Goal: Task Accomplishment & Management: Complete application form

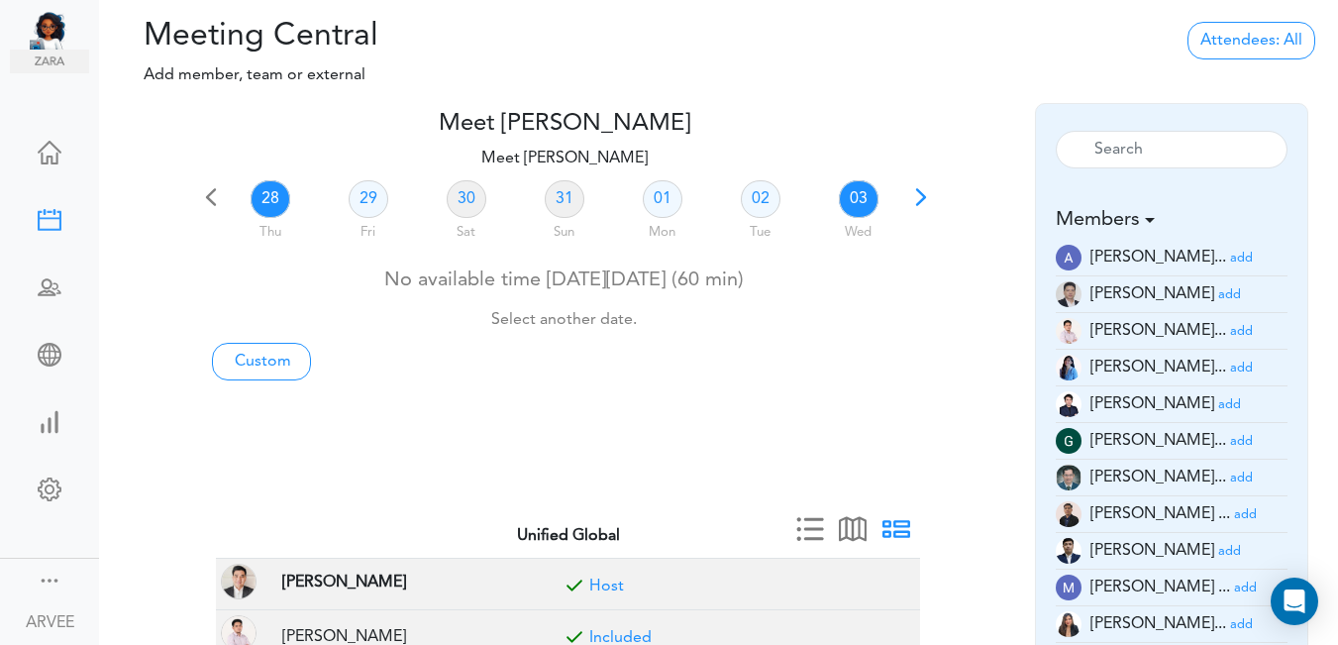
click at [859, 195] on link "03" at bounding box center [859, 199] width 40 height 38
click at [236, 358] on link "Custom" at bounding box center [261, 362] width 99 height 38
type input "Meet [PERSON_NAME]"
type input "[URL][DOMAIN_NAME][SECURITY_DATA]"
type input "[DATE]T18:00"
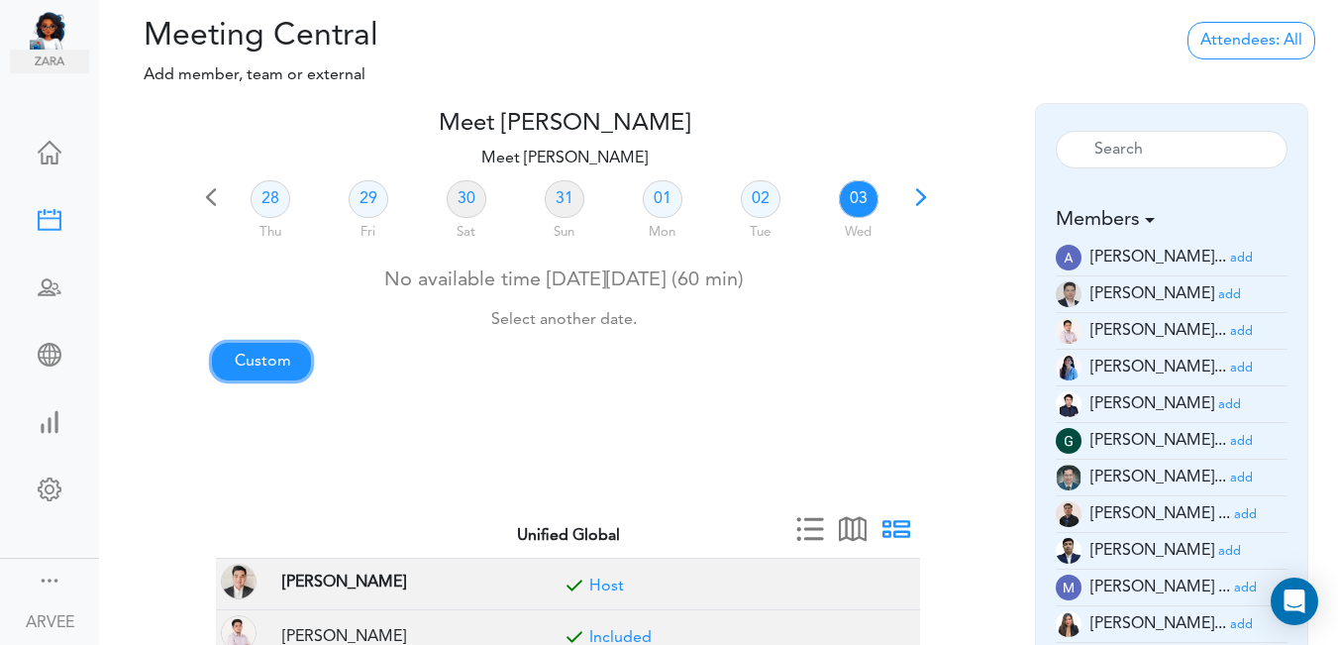
type input "[DATE]T18:30"
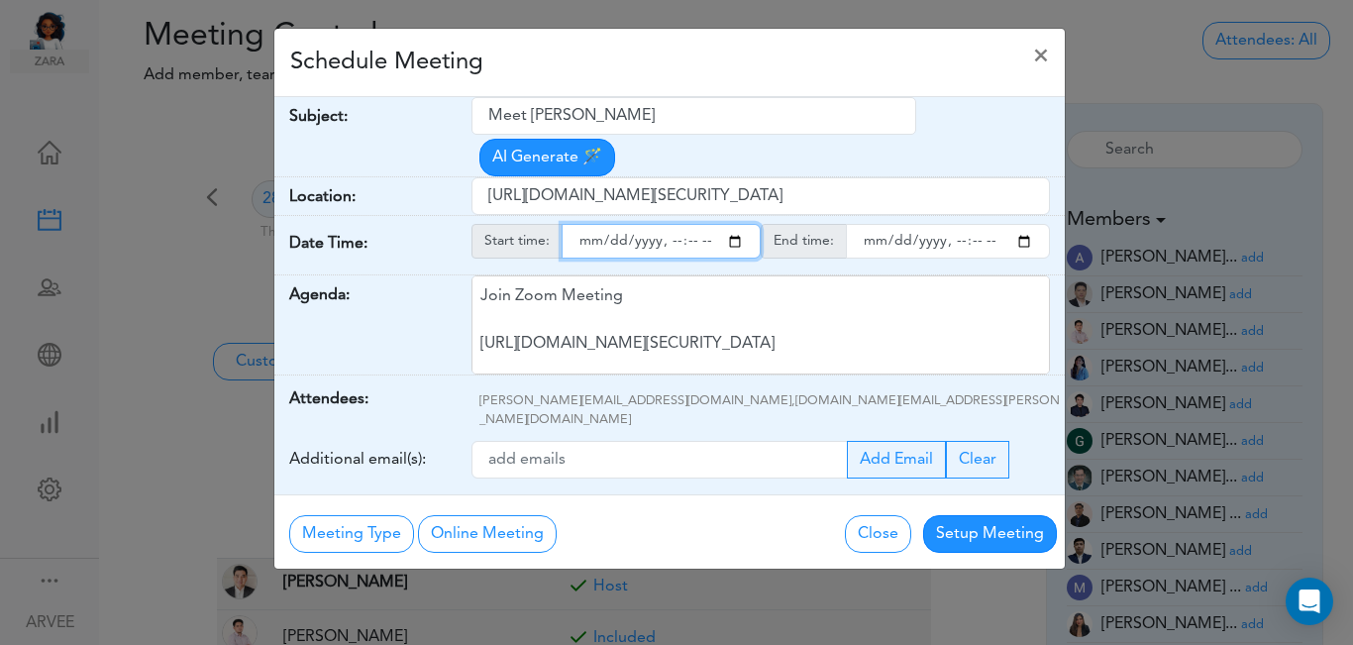
click at [734, 224] on input "starttime" at bounding box center [661, 241] width 199 height 35
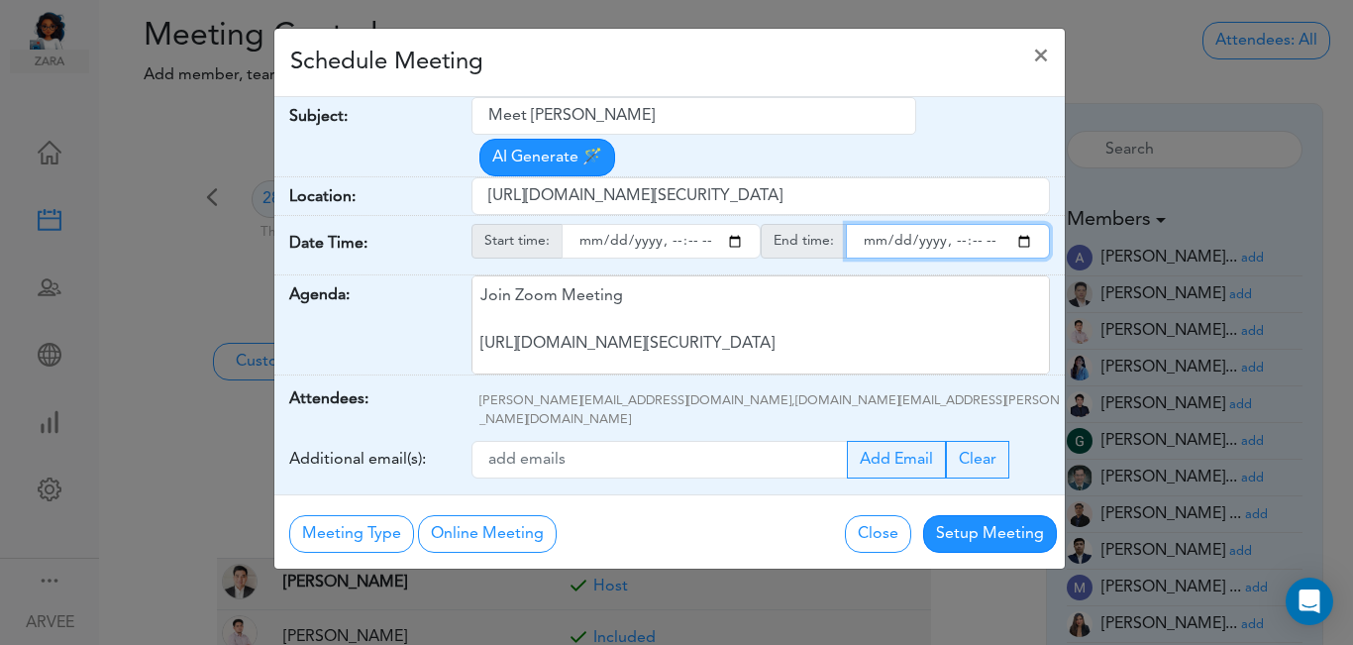
type input "[DATE]T20:00"
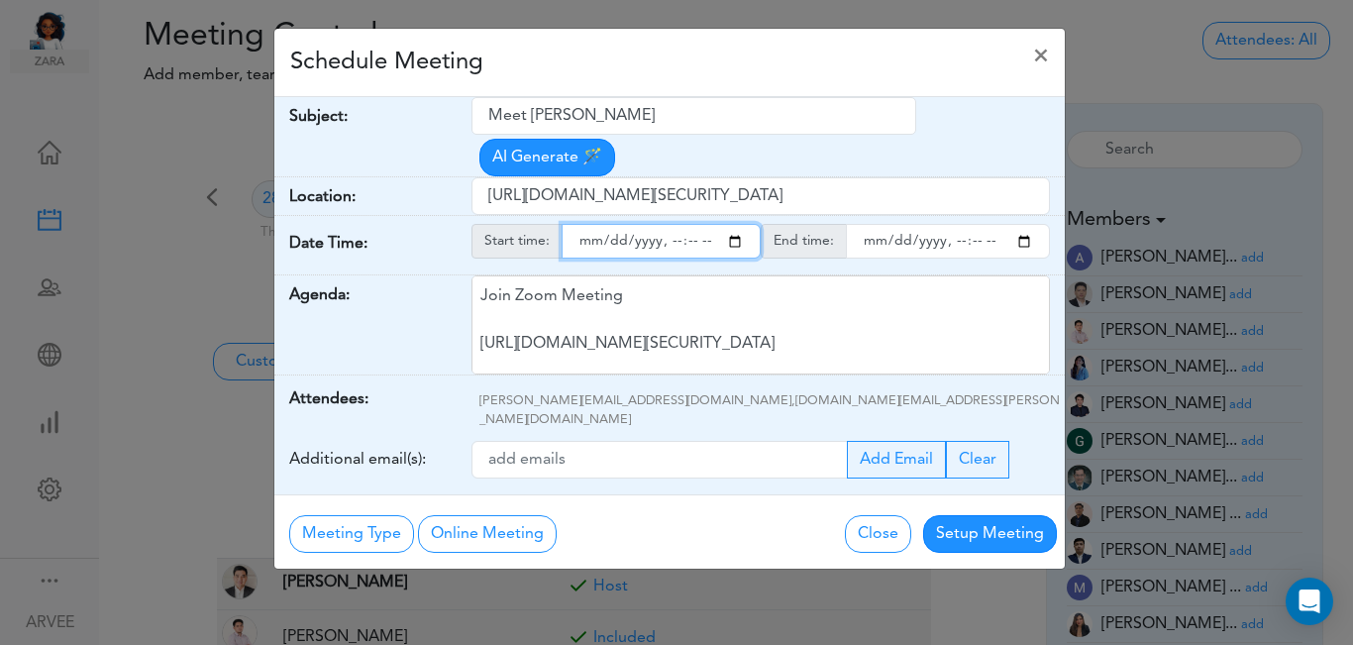
click at [1025, 224] on input "endtime" at bounding box center [948, 241] width 204 height 35
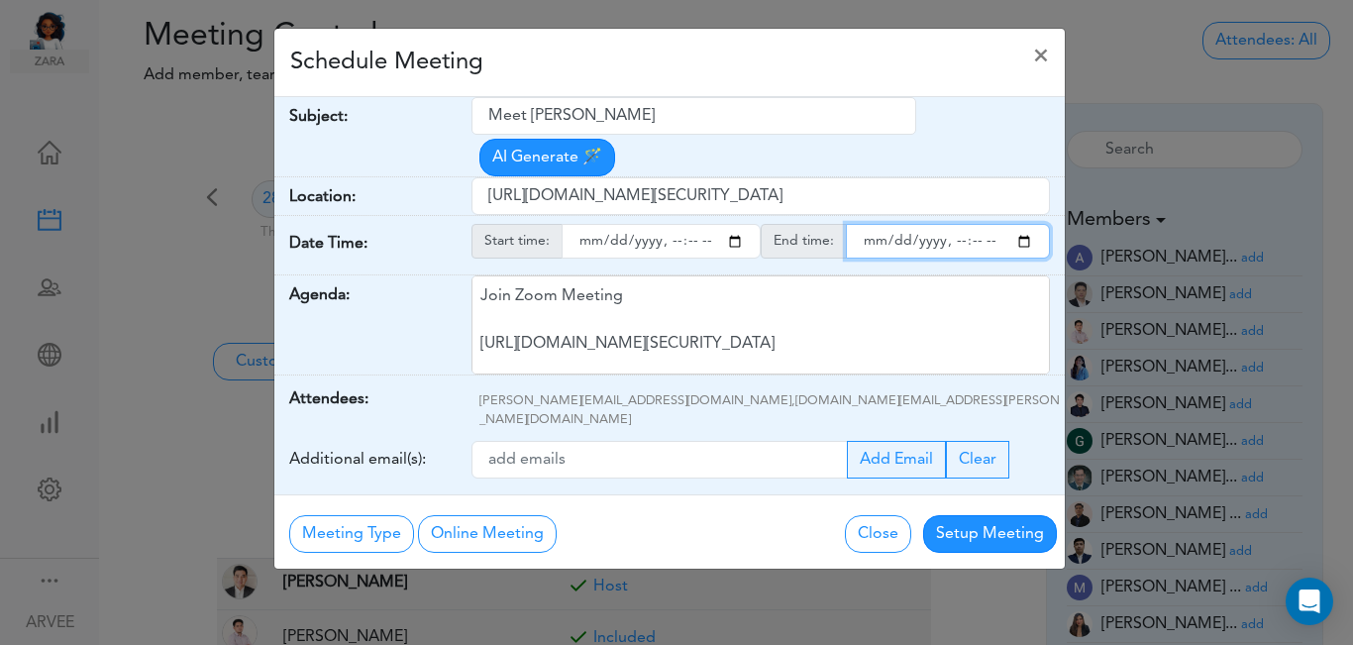
click at [973, 224] on input "endtime" at bounding box center [948, 241] width 204 height 35
type input "[DATE]T21:00"
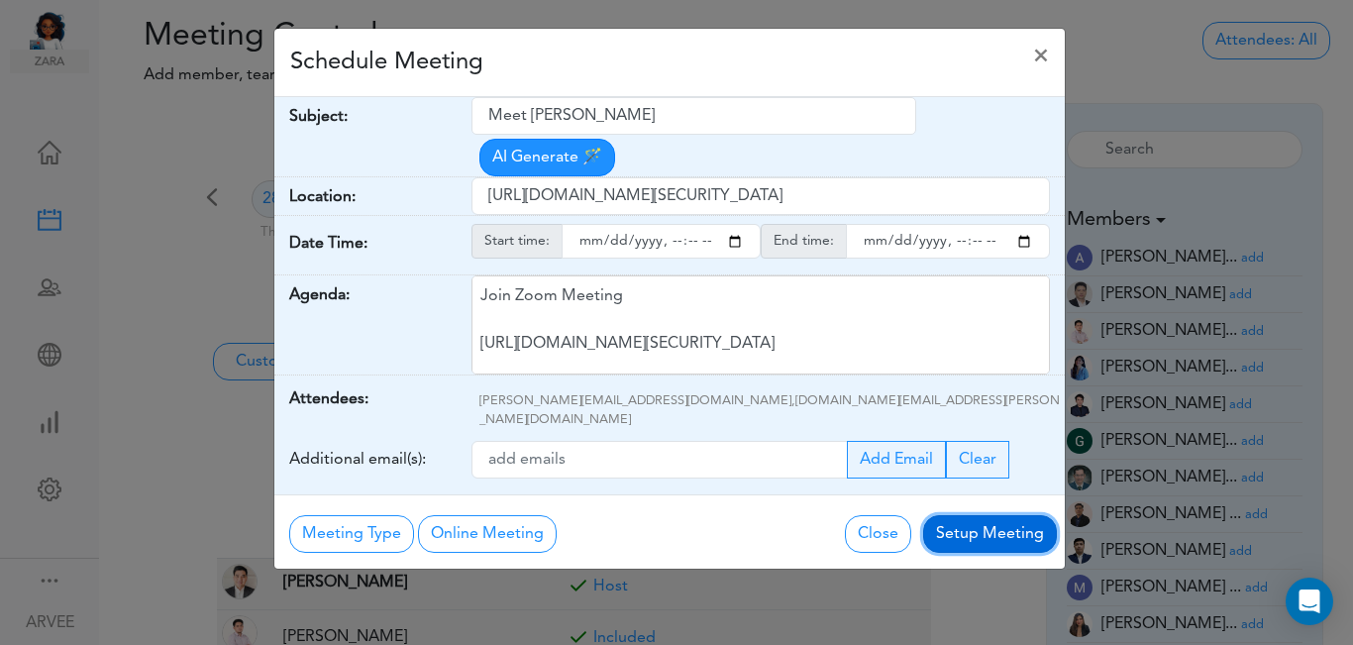
click at [991, 515] on button "Setup Meeting" at bounding box center [990, 534] width 134 height 38
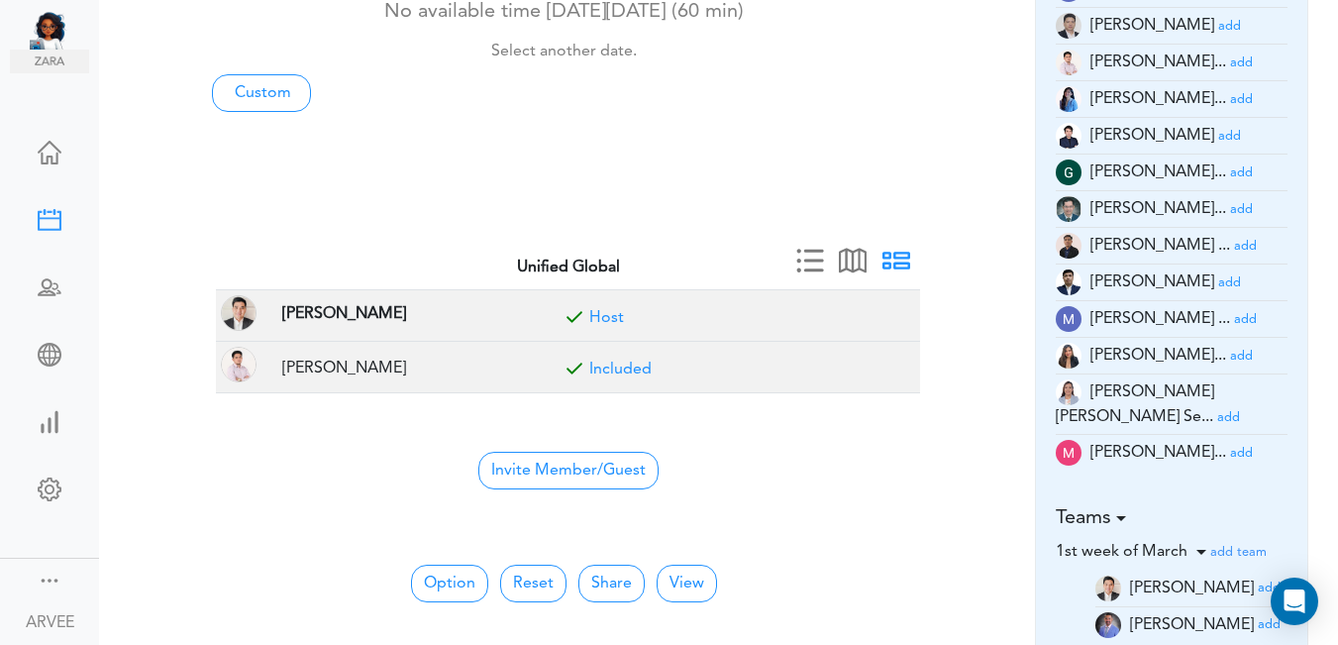
scroll to position [300, 0]
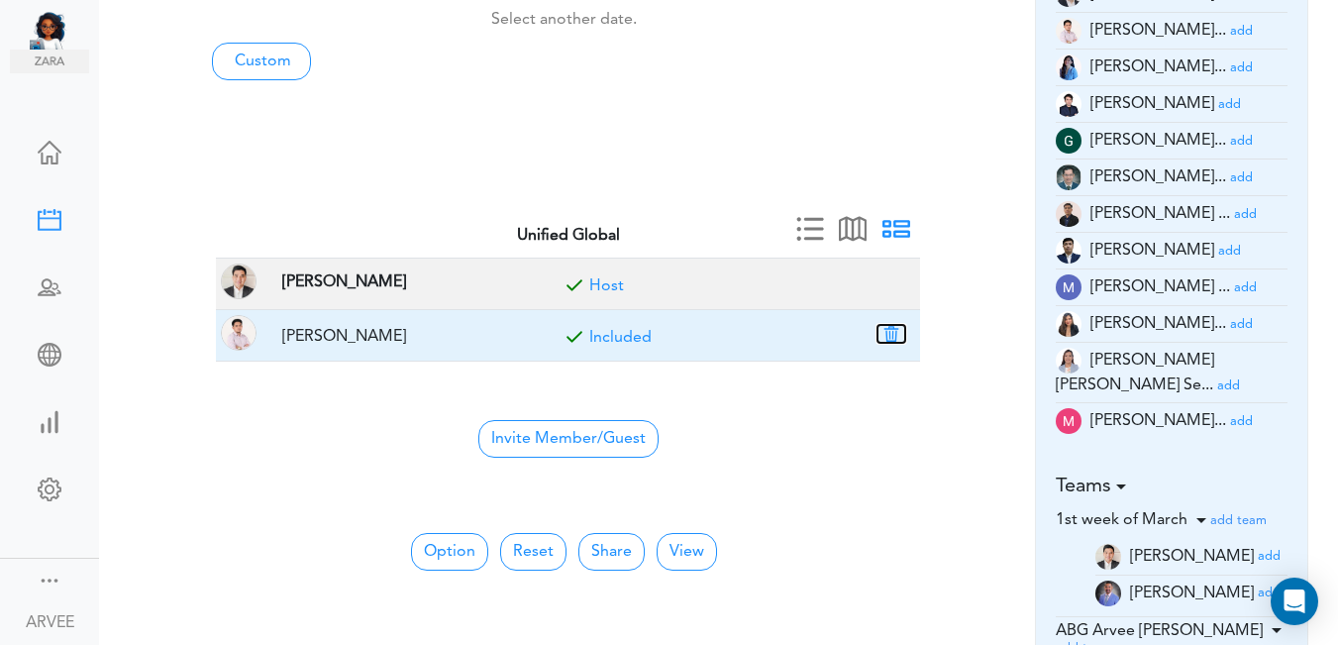
click at [894, 327] on button "button" at bounding box center [892, 334] width 28 height 18
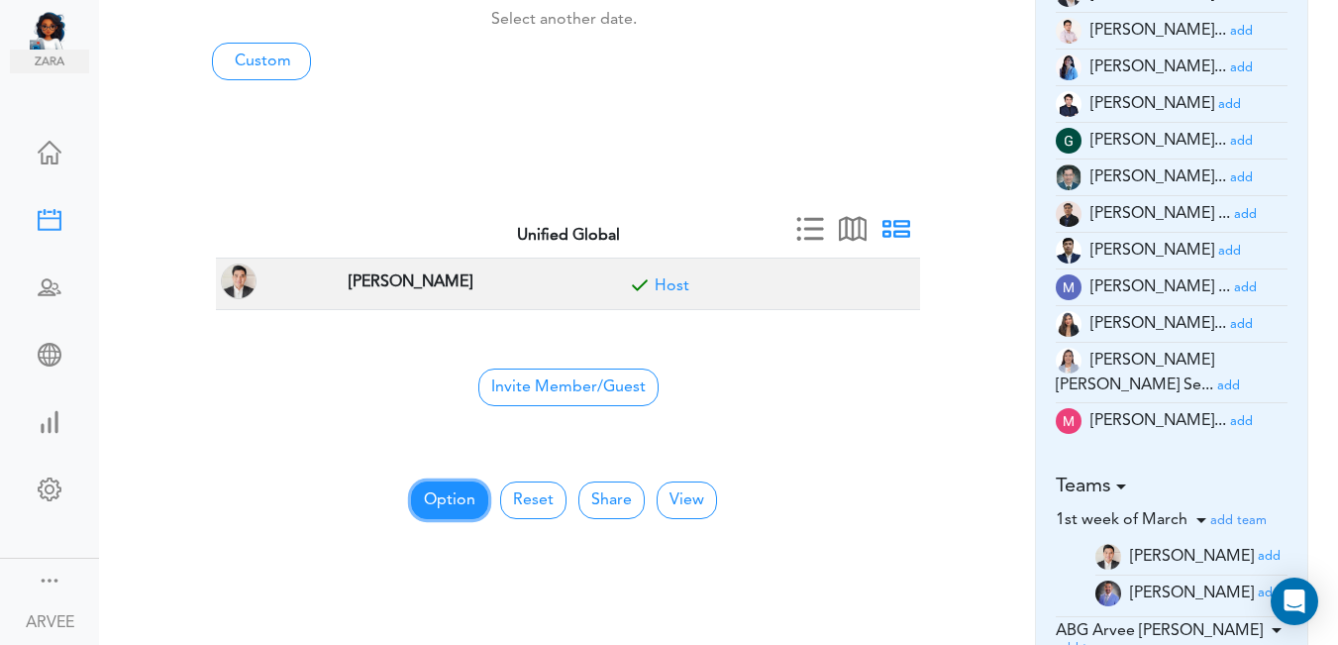
click at [441, 505] on button "Option" at bounding box center [449, 500] width 77 height 38
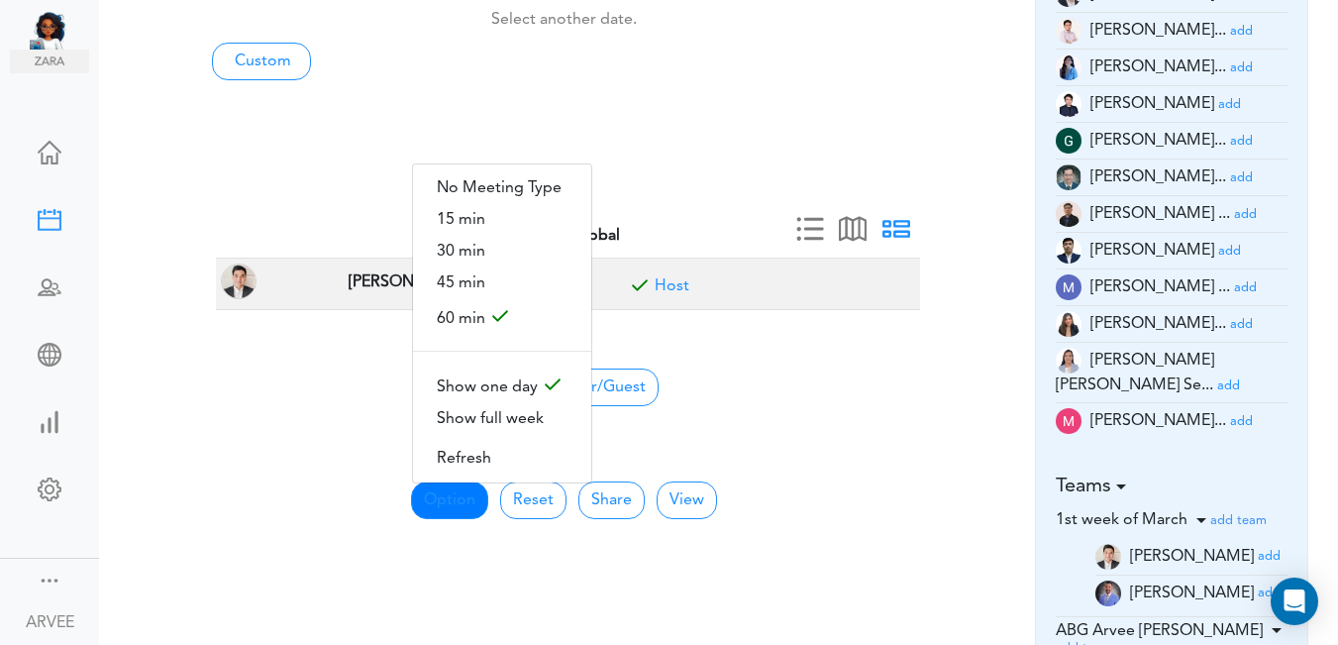
click at [856, 433] on div "Meet [PERSON_NAME] team->name team->description at client_name Loading... 28" at bounding box center [565, 316] width 882 height 1012
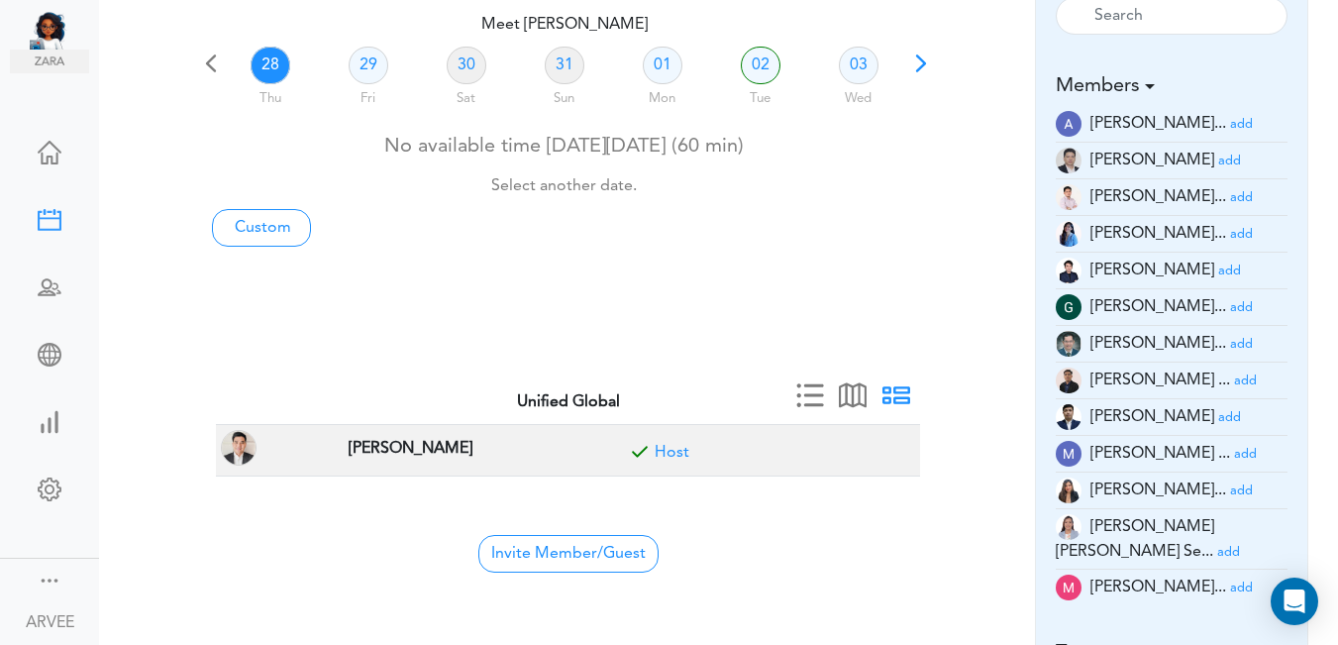
scroll to position [0, 0]
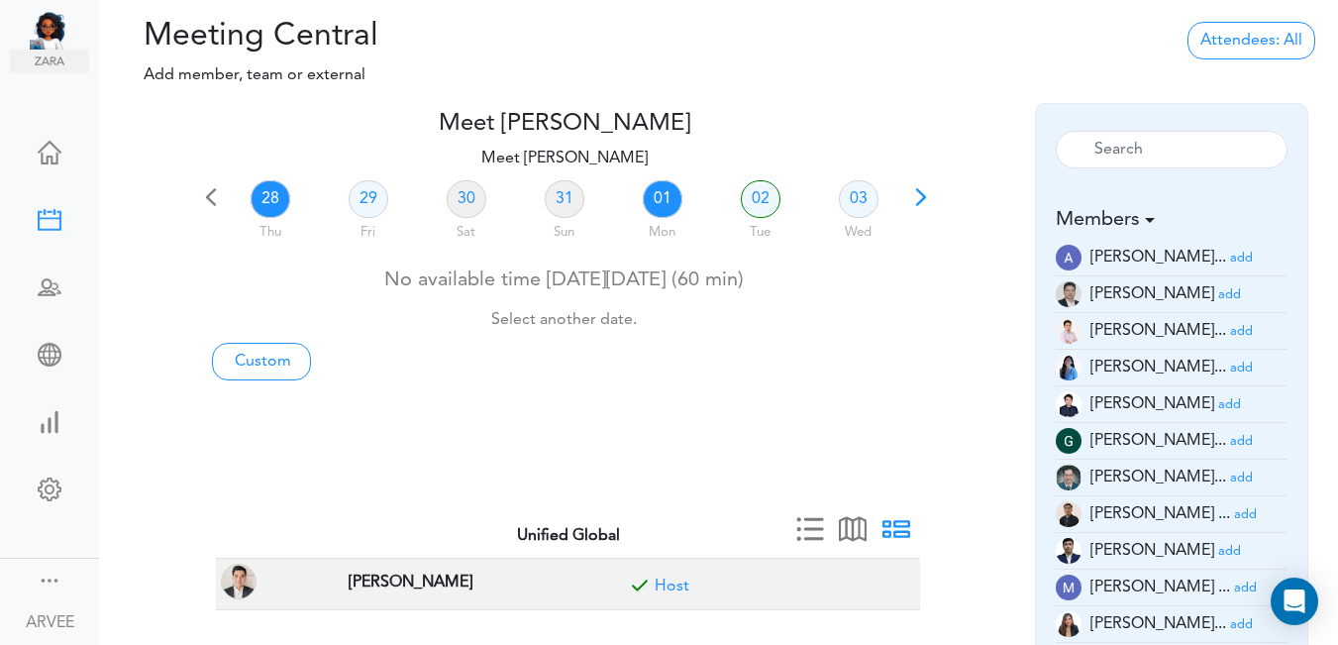
click at [658, 192] on link "01" at bounding box center [663, 199] width 40 height 38
click at [267, 358] on link "Custom" at bounding box center [261, 362] width 99 height 38
type input "Meet [PERSON_NAME]"
type input "[URL][DOMAIN_NAME][SECURITY_DATA]"
type input "[DATE]T18:00"
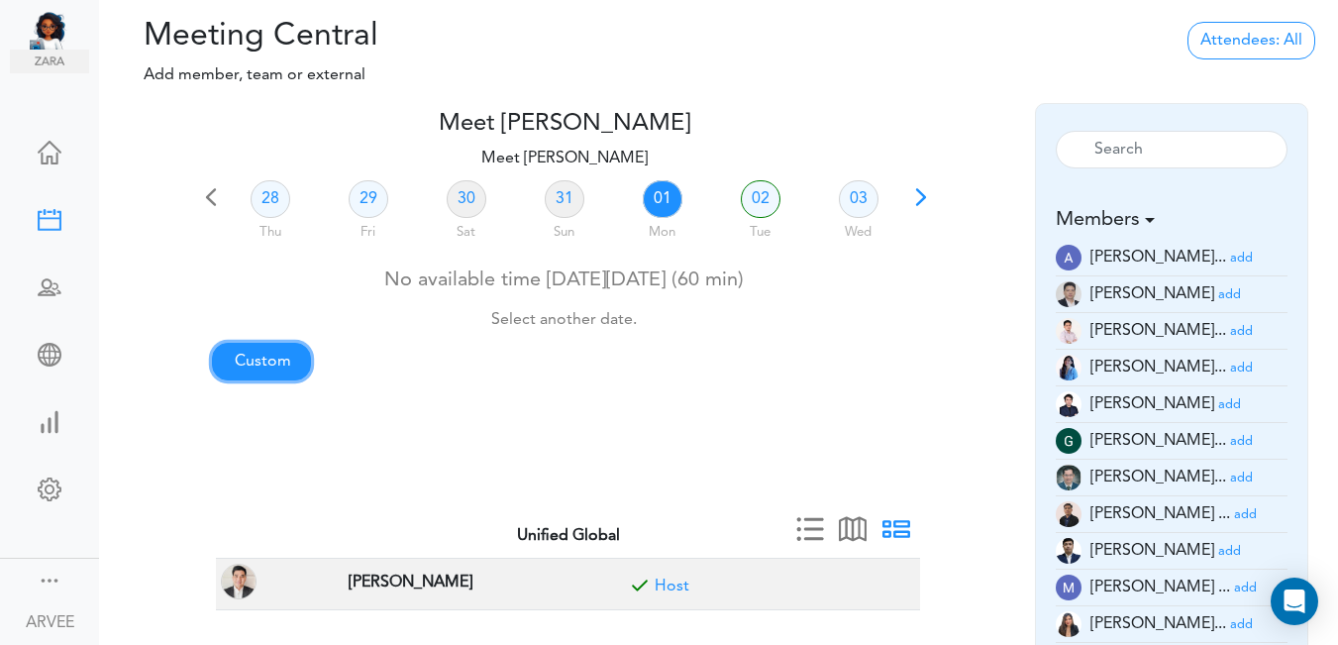
type input "[DATE]T18:30"
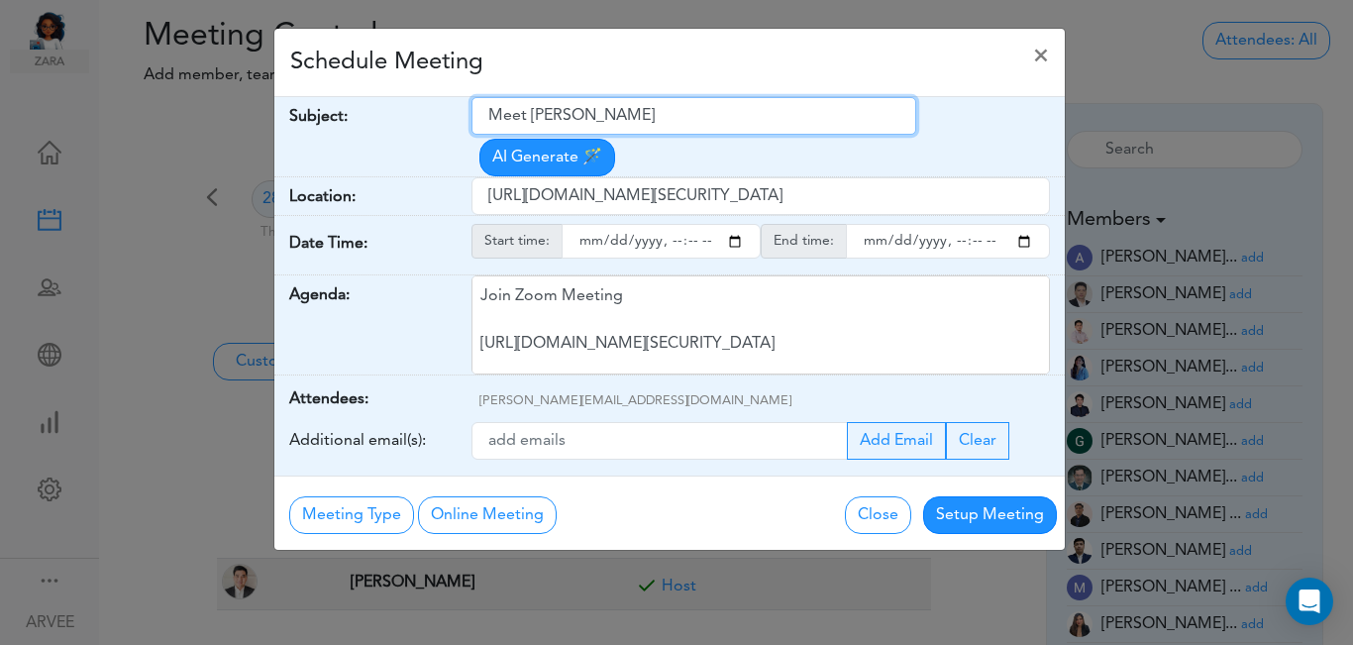
drag, startPoint x: 491, startPoint y: 114, endPoint x: 684, endPoint y: 108, distance: 193.2
click at [684, 108] on input "Meet [PERSON_NAME]" at bounding box center [693, 116] width 445 height 38
paste input "[US_STATE] acquisition discussion"
drag, startPoint x: 494, startPoint y: 118, endPoint x: 506, endPoint y: 116, distance: 12.1
click at [495, 118] on input "[US_STATE] acquisition discussion" at bounding box center [693, 116] width 445 height 38
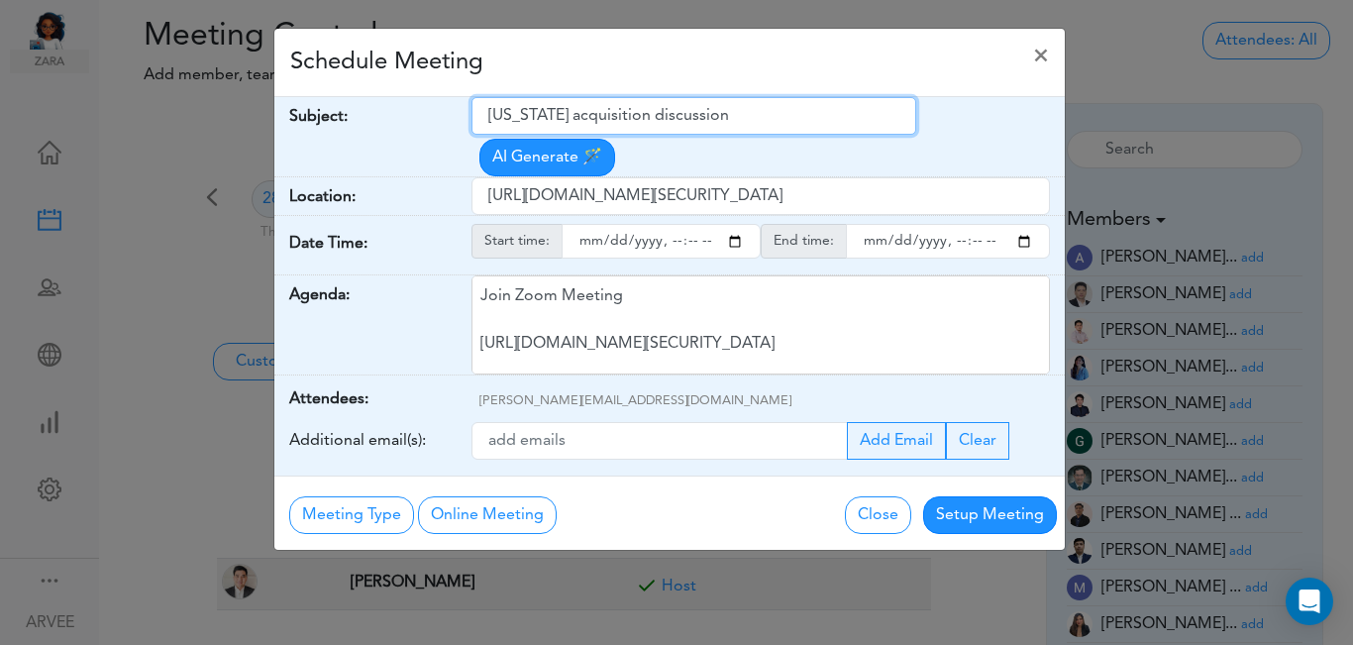
click at [554, 114] on input "[US_STATE] acquisition discussion" at bounding box center [693, 116] width 445 height 38
click at [641, 116] on input "[US_STATE] Acquisition discussion" at bounding box center [693, 116] width 445 height 38
type input "[US_STATE] Acquisition Discussion"
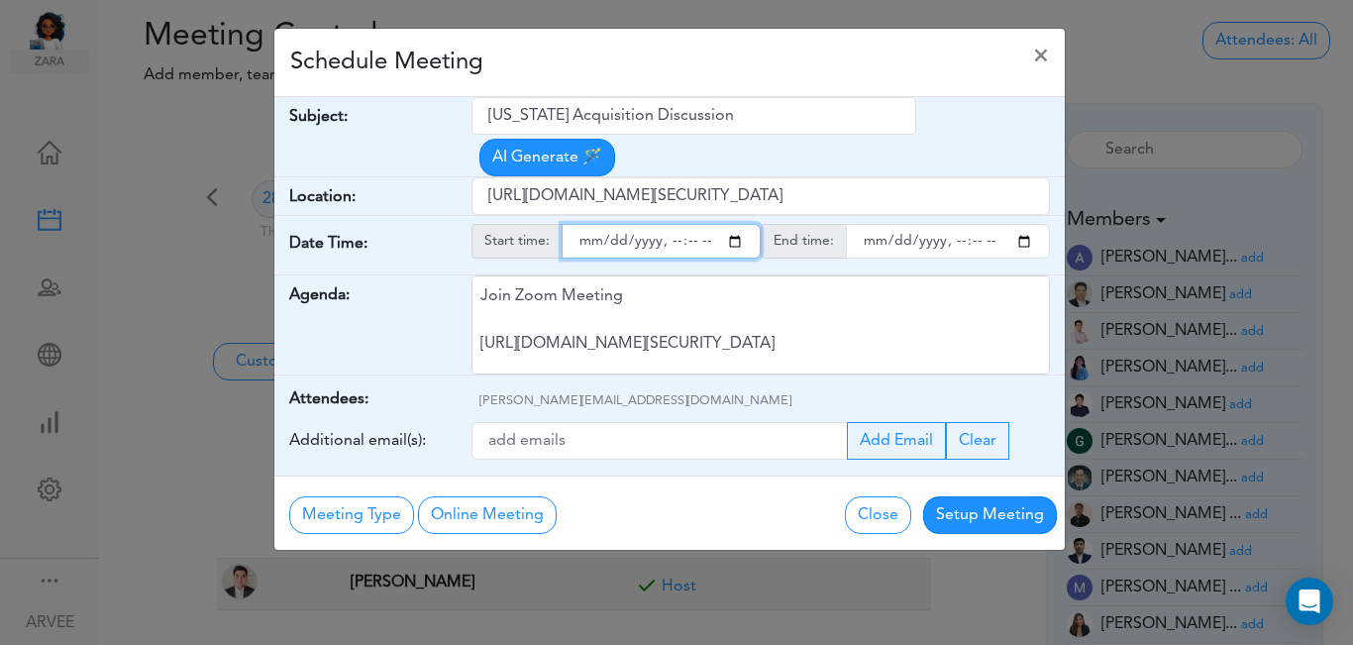
click at [731, 224] on input "starttime" at bounding box center [661, 241] width 199 height 35
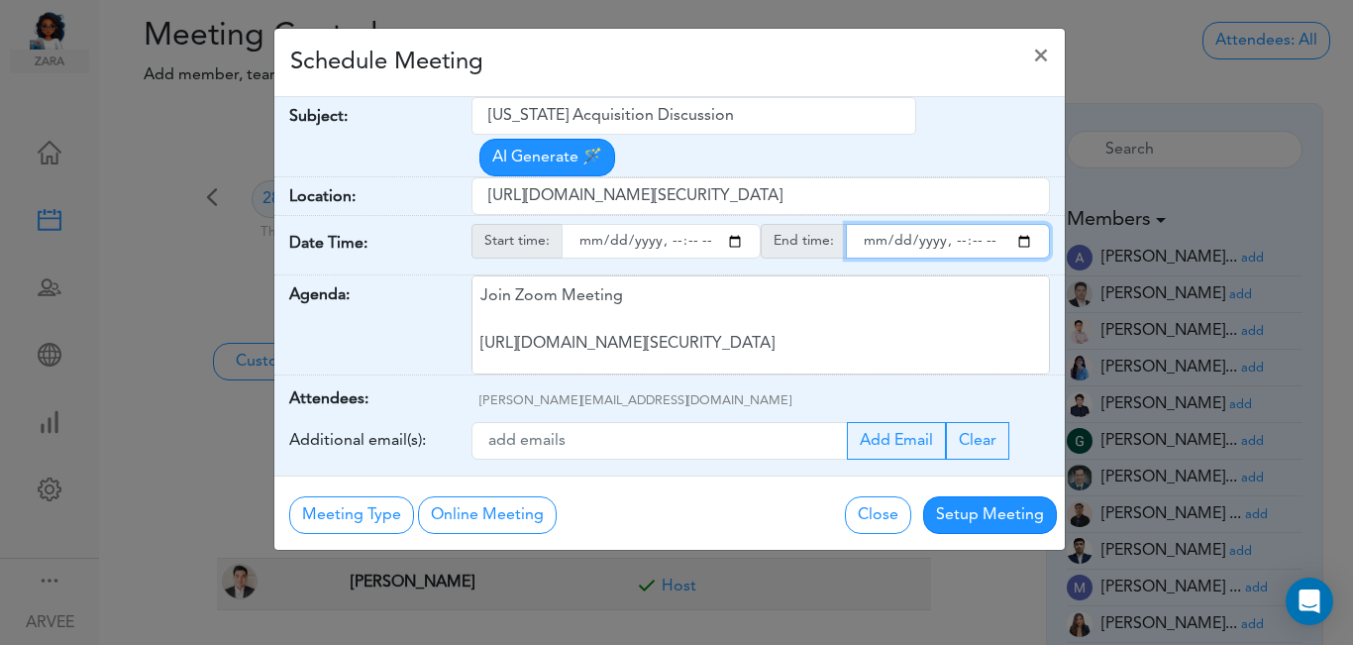
type input "[DATE]T21:00"
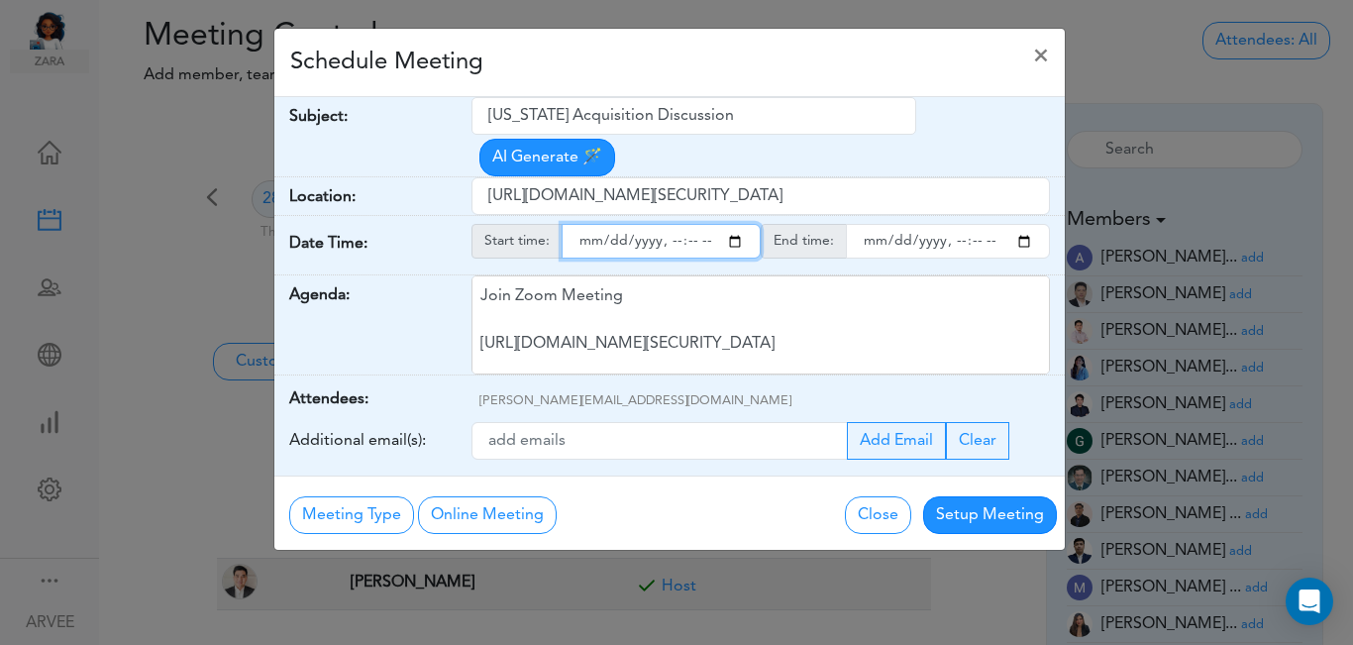
click at [1027, 224] on input "endtime" at bounding box center [948, 241] width 204 height 35
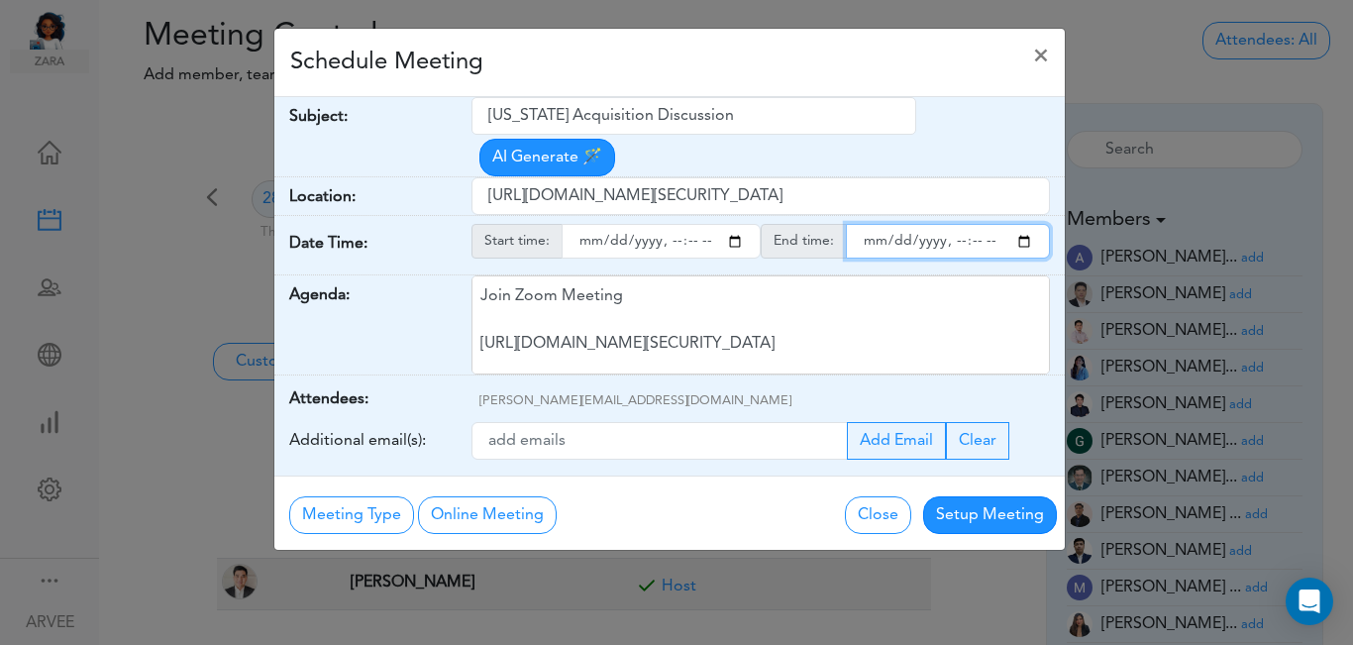
click at [975, 224] on input "endtime" at bounding box center [948, 241] width 204 height 35
type input "[DATE]T22:00"
click at [584, 63] on div "Schedule Meeting ×" at bounding box center [669, 63] width 790 height 68
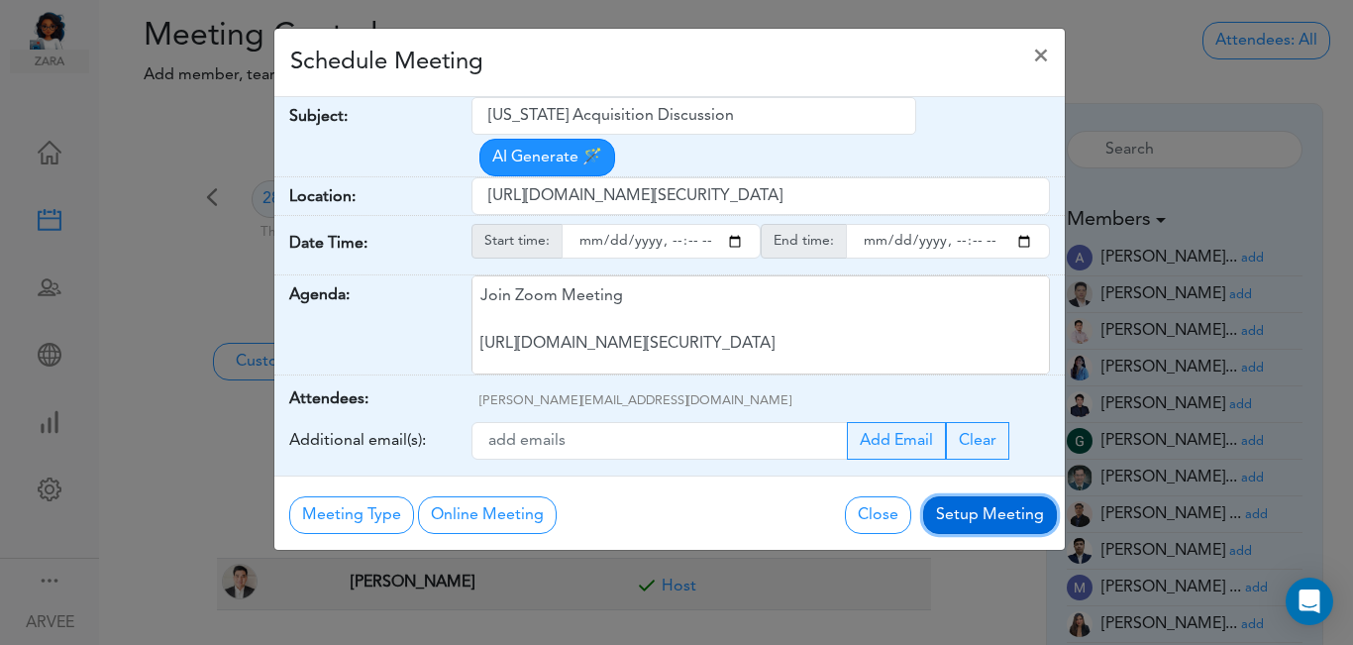
click at [976, 496] on button "Setup Meeting" at bounding box center [990, 515] width 134 height 38
